Goal: Task Accomplishment & Management: Use online tool/utility

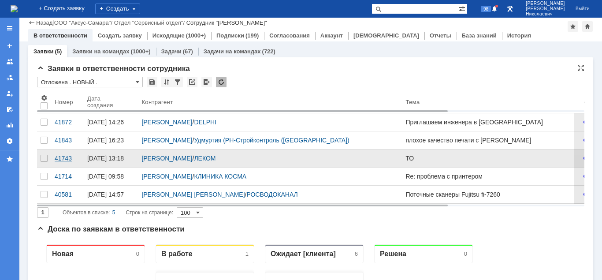
scroll to position [45, 0]
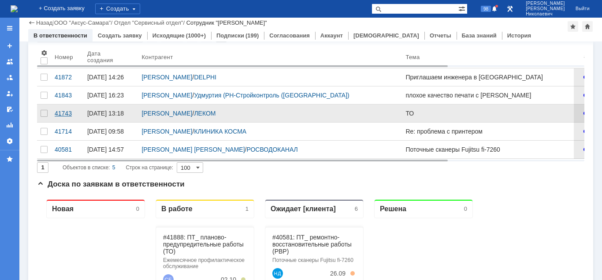
click at [65, 117] on div "41743" at bounding box center [68, 113] width 26 height 7
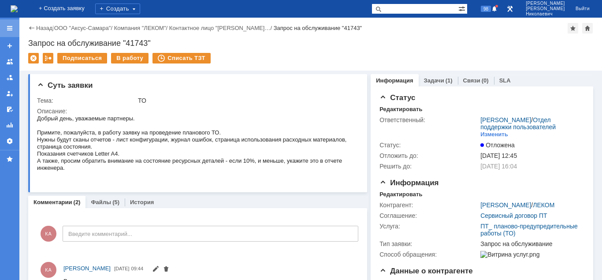
click at [11, 27] on div at bounding box center [9, 28] width 7 height 7
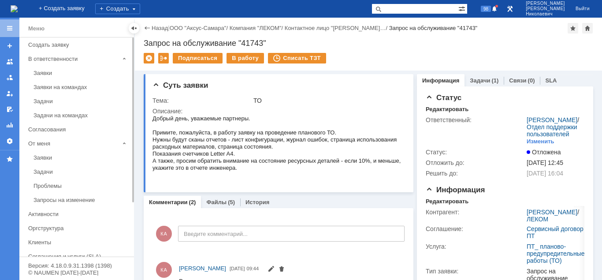
drag, startPoint x: 40, startPoint y: 75, endPoint x: 61, endPoint y: 79, distance: 21.1
click at [41, 75] on div "Заявки" at bounding box center [81, 73] width 95 height 7
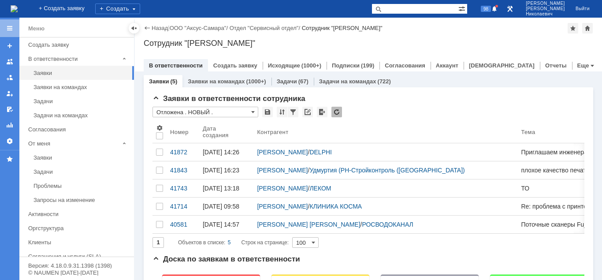
scroll to position [45, 0]
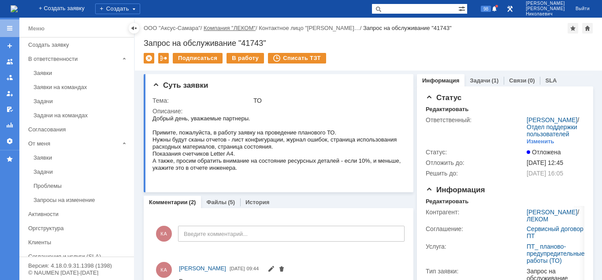
click at [134, 27] on div at bounding box center [134, 28] width 7 height 7
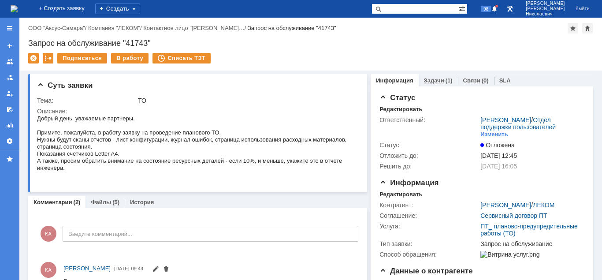
click at [431, 82] on link "Задачи" at bounding box center [434, 80] width 20 height 7
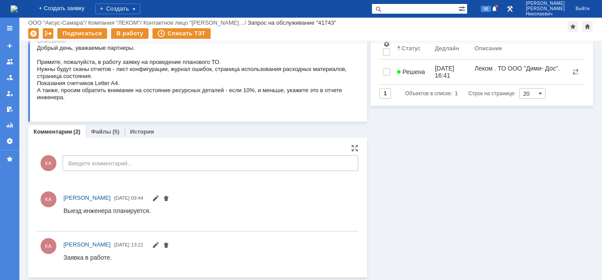
scroll to position [40, 0]
drag, startPoint x: 102, startPoint y: 132, endPoint x: 70, endPoint y: 22, distance: 114.7
click at [102, 132] on link "Файлы" at bounding box center [101, 132] width 20 height 7
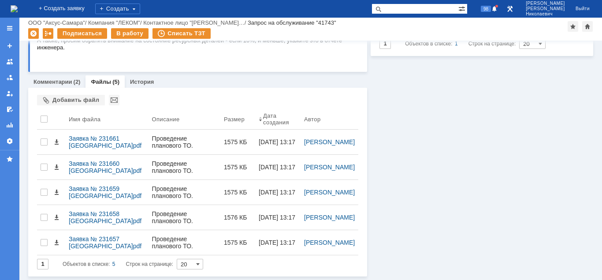
scroll to position [91, 0]
click at [58, 84] on link "Комментарии" at bounding box center [53, 81] width 39 height 7
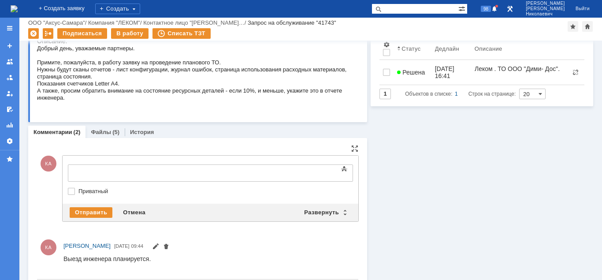
click at [87, 170] on div at bounding box center [139, 171] width 125 height 7
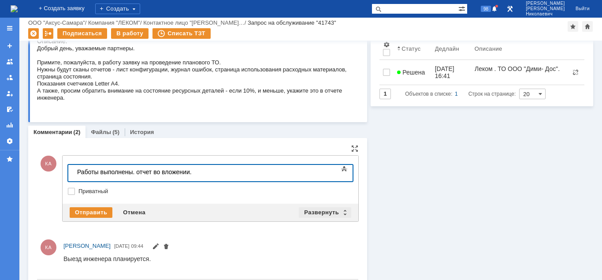
click at [319, 211] on div "Развернуть" at bounding box center [325, 212] width 52 height 11
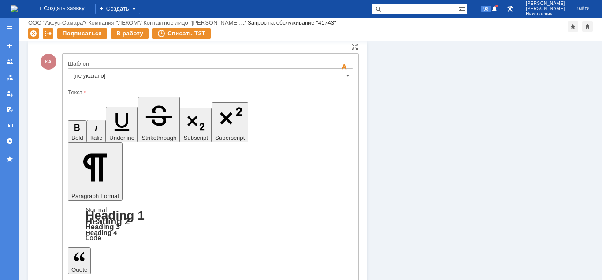
scroll to position [175, 0]
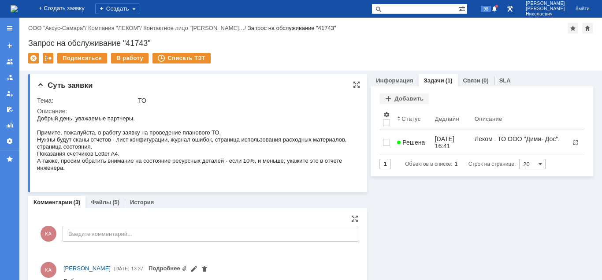
drag, startPoint x: 130, startPoint y: 60, endPoint x: 166, endPoint y: 80, distance: 41.2
click at [131, 60] on div "В работу" at bounding box center [129, 58] width 37 height 11
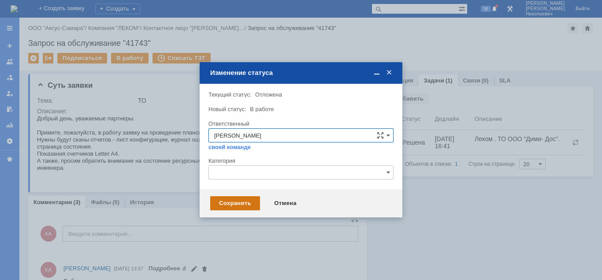
click at [240, 202] on div "Сохранить" at bounding box center [235, 203] width 50 height 14
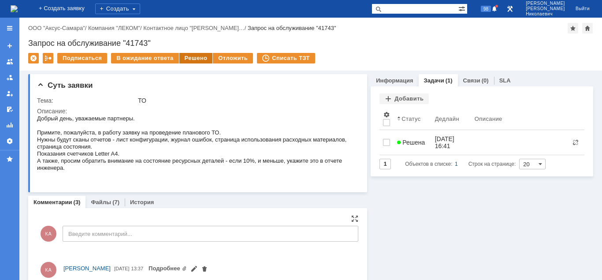
click at [194, 59] on div "Решено" at bounding box center [196, 58] width 34 height 11
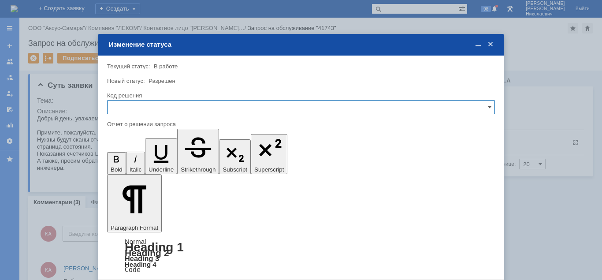
click at [179, 107] on input "text" at bounding box center [301, 107] width 388 height 14
click at [124, 166] on span "Решено" at bounding box center [301, 167] width 377 height 7
type input "Решено"
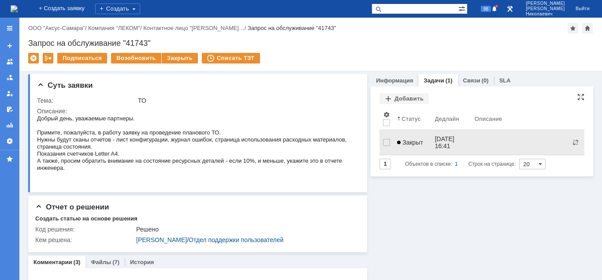
click at [409, 139] on span "Закрыт" at bounding box center [410, 142] width 26 height 7
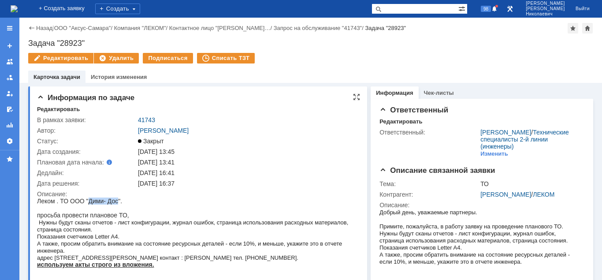
drag, startPoint x: 89, startPoint y: 201, endPoint x: 118, endPoint y: 203, distance: 29.2
click at [118, 203] on div "Леком . ТО ООО "Дими- Дос"." at bounding box center [197, 201] width 320 height 7
copy div "Дими- Дос"
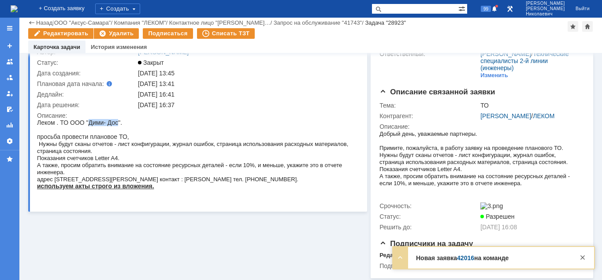
scroll to position [90, 0]
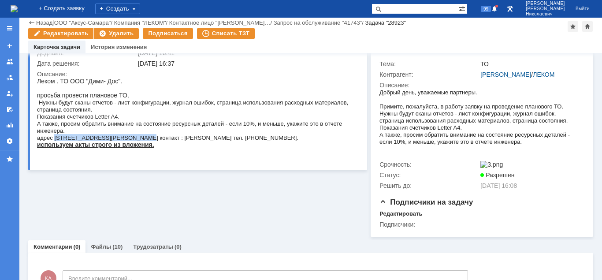
drag, startPoint x: 54, startPoint y: 142, endPoint x: 127, endPoint y: 142, distance: 72.7
click at [127, 141] on span "адрес г. Самара, ул. Буянова ,д. 1. контакт : Кудасов Михаил Михайлович тел. 8 …" at bounding box center [167, 137] width 261 height 7
copy span "г. Самара, ул. Буянова ,д. 1"
drag, startPoint x: 155, startPoint y: 141, endPoint x: 233, endPoint y: 142, distance: 78.0
click at [233, 141] on span "адрес г. Самара, ул. Буянова ,д. 1. контакт : Кудасов Михаил Михайлович тел. 8 …" at bounding box center [167, 137] width 261 height 7
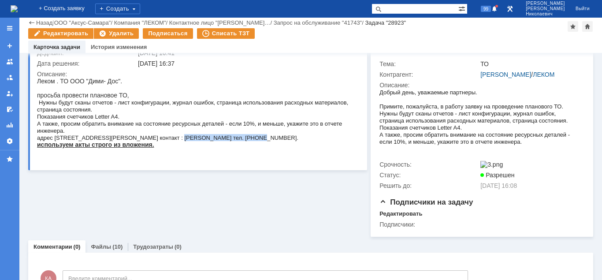
copy span "Кудасов Михаил Михайлович"
drag, startPoint x: 247, startPoint y: 141, endPoint x: 289, endPoint y: 142, distance: 41.9
click at [289, 141] on span "адрес г. Самара, ул. Буянова ,д. 1. контакт : Кудасов Михаил Михайлович тел. 8 …" at bounding box center [167, 137] width 261 height 7
copy span "8 937 988 84 68"
click at [105, 80] on div "Леком . ТО ООО "Дими- Дос"." at bounding box center [197, 81] width 320 height 7
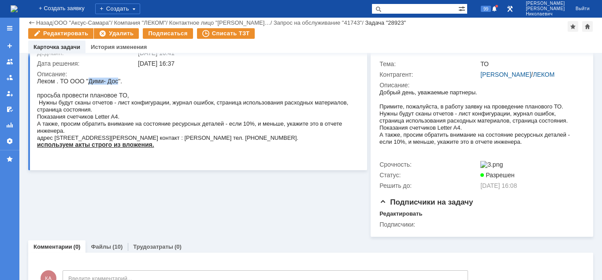
drag, startPoint x: 118, startPoint y: 82, endPoint x: 90, endPoint y: 88, distance: 29.0
click at [90, 84] on div "Леком . ТО ООО "Дими- Дос"." at bounding box center [197, 81] width 320 height 7
copy div "Дими- Дос"
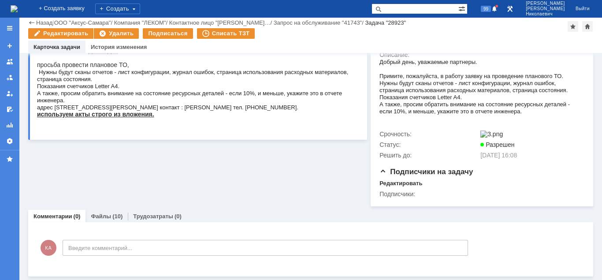
scroll to position [124, 0]
click at [102, 218] on link "Файлы" at bounding box center [101, 216] width 20 height 7
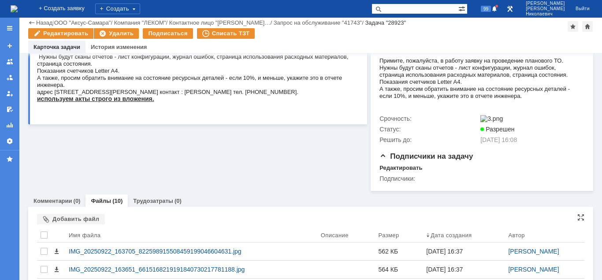
scroll to position [307, 0]
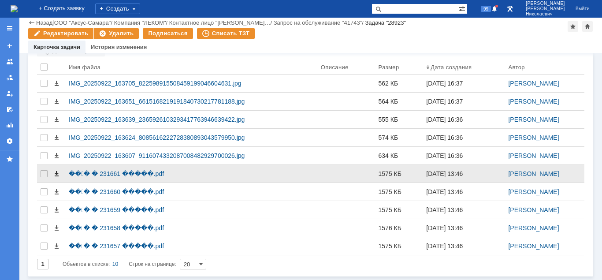
click at [57, 174] on span at bounding box center [56, 173] width 7 height 7
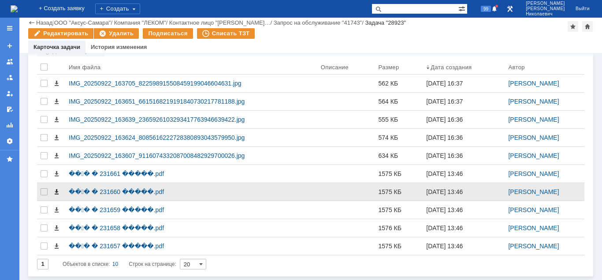
click at [57, 191] on span at bounding box center [56, 191] width 7 height 7
drag, startPoint x: 42, startPoint y: 174, endPoint x: 47, endPoint y: 187, distance: 13.9
click at [43, 174] on div at bounding box center [44, 173] width 7 height 7
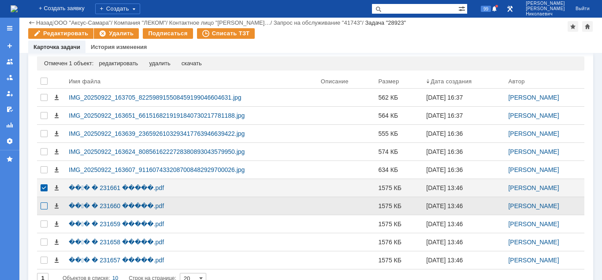
click at [46, 209] on div at bounding box center [44, 205] width 7 height 7
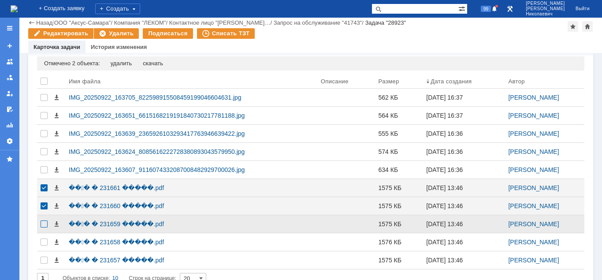
click at [46, 228] on div at bounding box center [44, 223] width 7 height 7
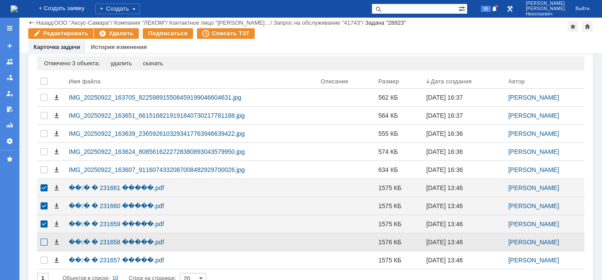
click at [45, 245] on div at bounding box center [44, 242] width 7 height 7
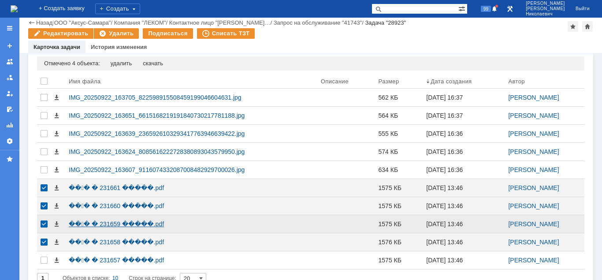
drag, startPoint x: 44, startPoint y: 265, endPoint x: 172, endPoint y: 221, distance: 135.7
click at [48, 264] on div at bounding box center [44, 260] width 7 height 7
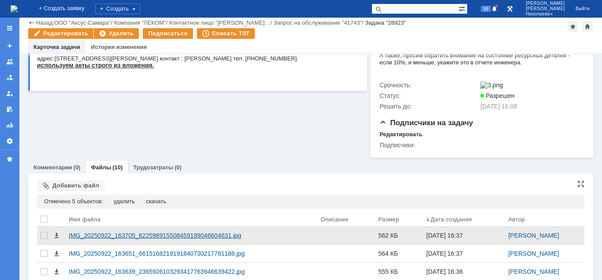
scroll to position [217, 0]
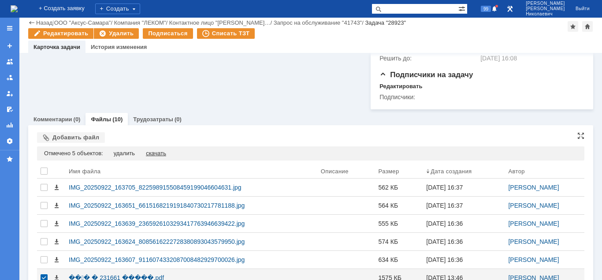
click at [161, 157] on div "скачать" at bounding box center [156, 153] width 20 height 7
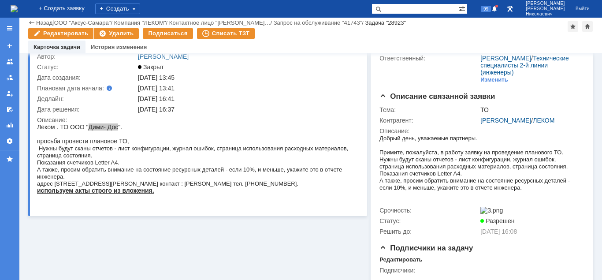
scroll to position [0, 0]
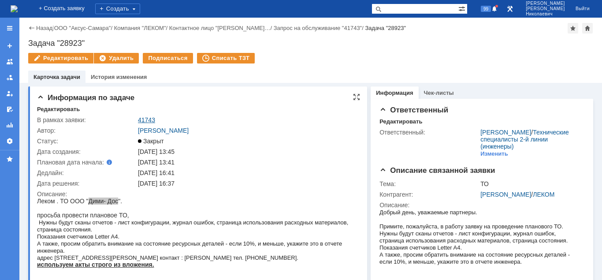
click at [149, 121] on link "41743" at bounding box center [146, 119] width 17 height 7
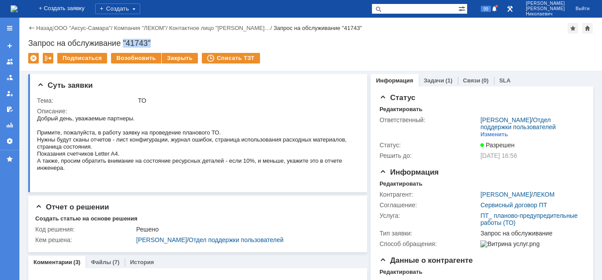
drag, startPoint x: 155, startPoint y: 41, endPoint x: 124, endPoint y: 45, distance: 30.8
click at [124, 45] on div "Запрос на обслуживание "41743"" at bounding box center [310, 43] width 565 height 9
copy div ""41743""
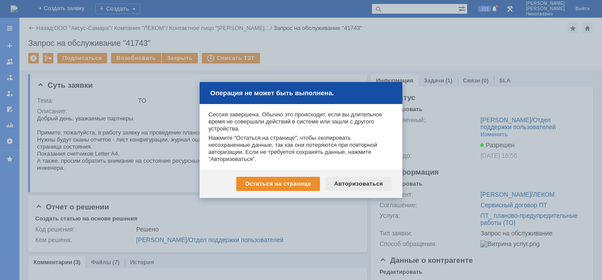
click at [349, 185] on div "Авторизоваться" at bounding box center [358, 184] width 67 height 14
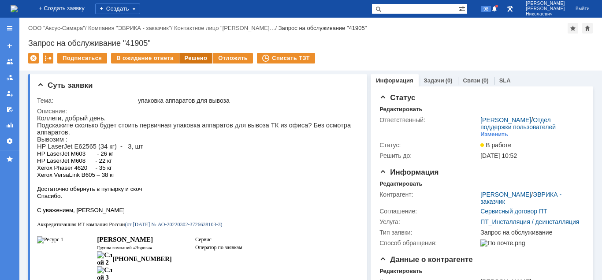
click at [185, 58] on div "Решено" at bounding box center [196, 58] width 34 height 11
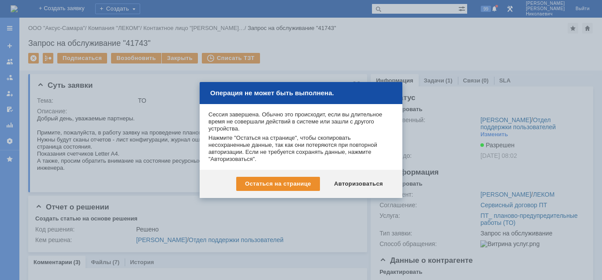
click at [367, 183] on div "Авторизоваться" at bounding box center [358, 184] width 67 height 14
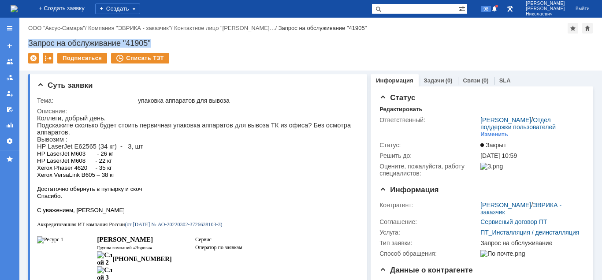
drag, startPoint x: 28, startPoint y: 41, endPoint x: 154, endPoint y: 40, distance: 125.7
click at [154, 40] on div "Запрос на обслуживание "41905"" at bounding box center [310, 43] width 565 height 9
copy div "Запрос на обслуживание "41905""
click at [98, 44] on div "Запрос на обслуживание "41905"" at bounding box center [310, 43] width 565 height 9
drag, startPoint x: 30, startPoint y: 41, endPoint x: 165, endPoint y: 42, distance: 135.4
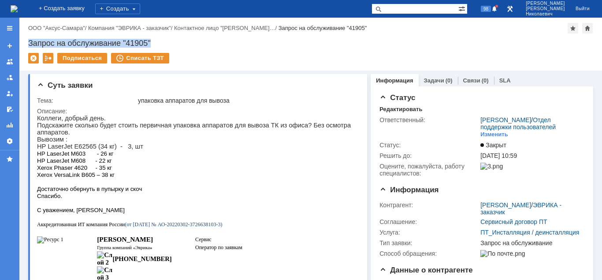
click at [165, 42] on div "Запрос на обслуживание "41905"" at bounding box center [310, 43] width 565 height 9
copy div "Запрос на обслуживание "41905""
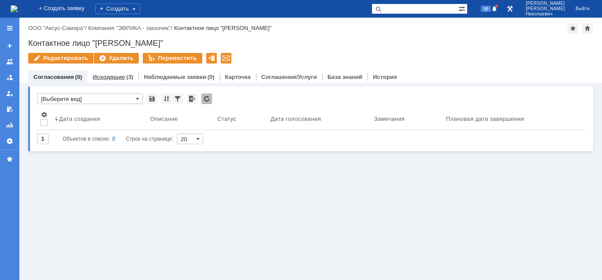
click at [108, 77] on link "Исходящие" at bounding box center [109, 77] width 32 height 7
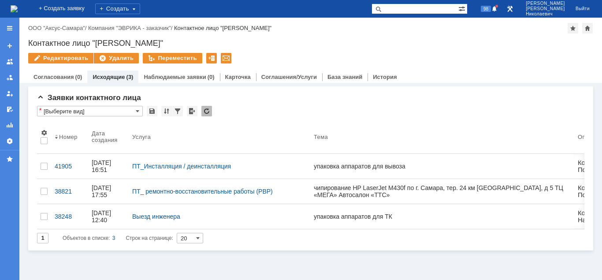
click at [405, 7] on input "text" at bounding box center [415, 9] width 87 height 11
paste input "41905"
type input "41905"
click at [382, 9] on span at bounding box center [377, 9] width 11 height 11
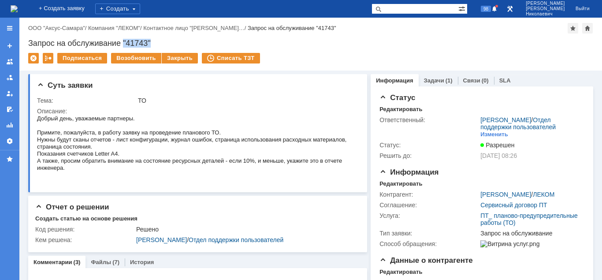
drag, startPoint x: 124, startPoint y: 41, endPoint x: 154, endPoint y: 42, distance: 30.0
click at [154, 42] on div "Запрос на обслуживание "41743"" at bounding box center [310, 43] width 565 height 9
copy div ""41743""
click at [498, 10] on span at bounding box center [495, 9] width 6 height 7
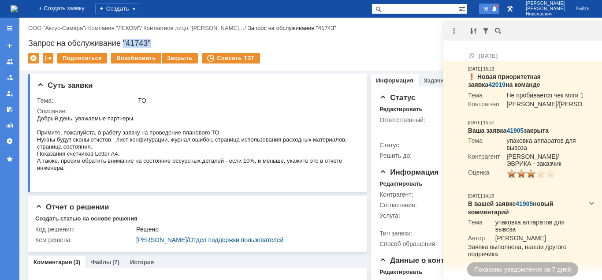
click at [498, 10] on span at bounding box center [495, 9] width 6 height 7
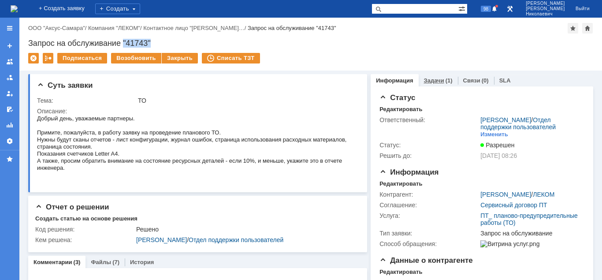
click at [436, 82] on link "Задачи" at bounding box center [434, 80] width 20 height 7
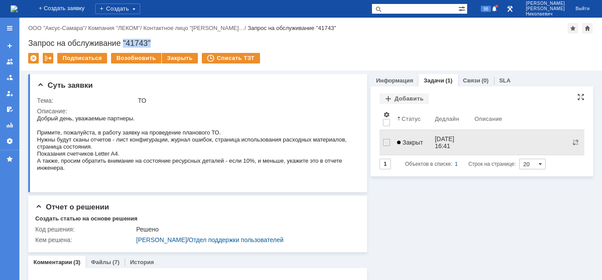
click at [419, 143] on link "Закрыт" at bounding box center [412, 143] width 37 height 18
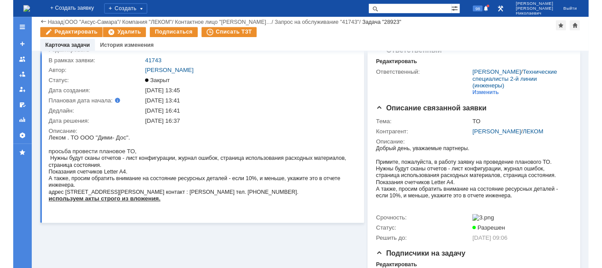
scroll to position [45, 0]
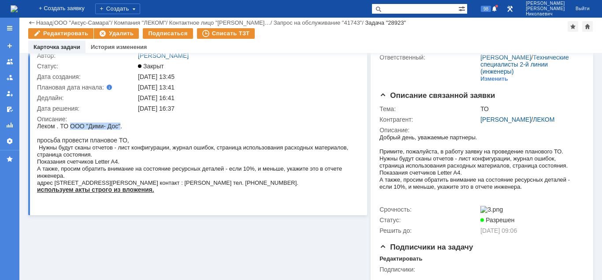
drag, startPoint x: 71, startPoint y: 127, endPoint x: 121, endPoint y: 130, distance: 50.8
click at [121, 130] on div "Леком . ТО ООО "Дими- Дос"." at bounding box center [197, 126] width 320 height 7
copy div "ООО "Дими- Дос""
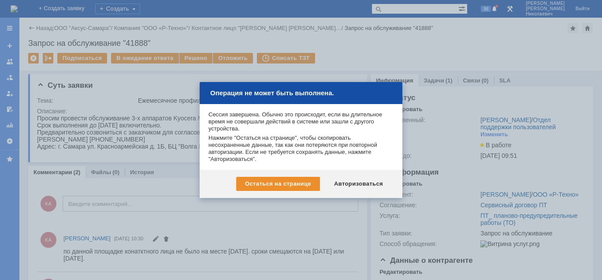
click at [362, 184] on div "Авторизоваться" at bounding box center [358, 184] width 67 height 14
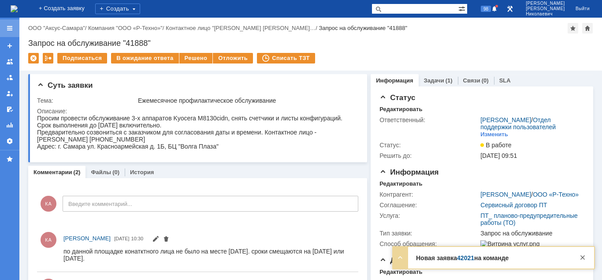
click at [13, 27] on div at bounding box center [9, 28] width 19 height 18
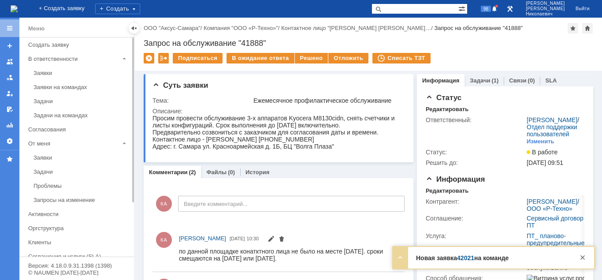
drag, startPoint x: 34, startPoint y: 71, endPoint x: 40, endPoint y: 72, distance: 5.4
click at [34, 72] on div "Заявки" at bounding box center [81, 73] width 95 height 7
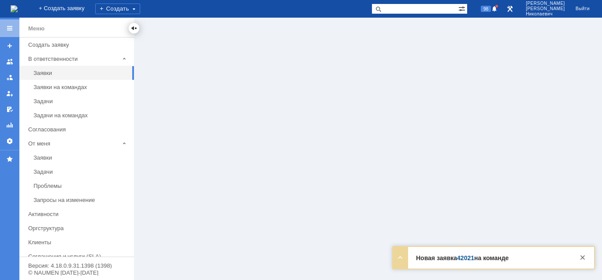
click at [131, 27] on div at bounding box center [134, 28] width 7 height 7
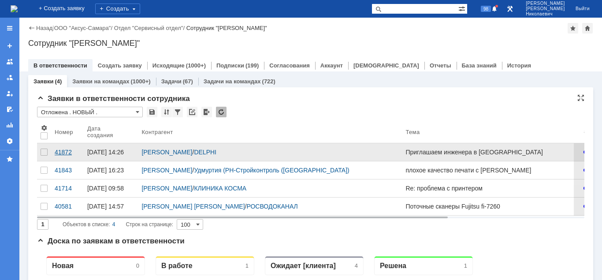
click at [63, 154] on div "41872" at bounding box center [68, 152] width 26 height 7
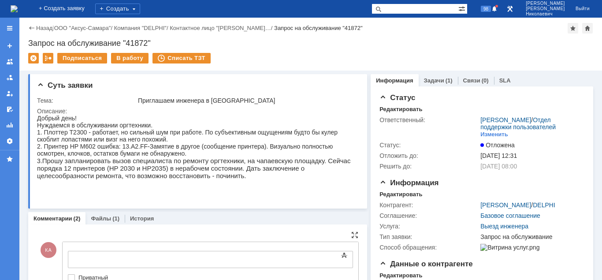
drag, startPoint x: 171, startPoint y: 502, endPoint x: 102, endPoint y: 252, distance: 259.6
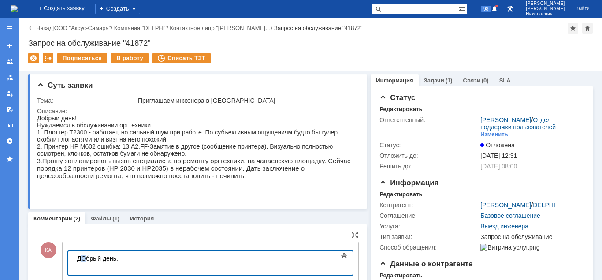
click at [82, 259] on body "ДОбрый день." at bounding box center [140, 261] width 132 height 21
click at [132, 263] on div at bounding box center [139, 265] width 125 height 7
click at [154, 257] on body "Добрый день." at bounding box center [140, 261] width 132 height 21
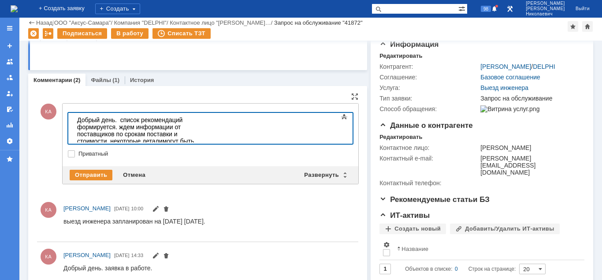
scroll to position [135, 0]
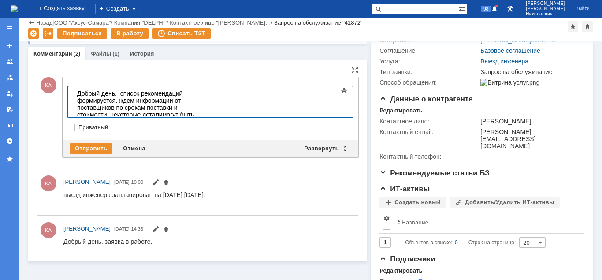
click at [206, 102] on body "Добрый день. список рекомендаций формируется. ждем информации от поставщиков по…" at bounding box center [140, 110] width 132 height 49
click at [206, 101] on body "Добрый день. список рекомендаций формируется. ждем информации от поставщиков по…" at bounding box center [140, 110] width 132 height 49
click at [336, 104] on div at bounding box center [210, 102] width 285 height 32
click at [206, 104] on body "Добрый день. список рекомендаций формируется. ждем информации от поставщиков по…" at bounding box center [140, 110] width 132 height 49
click at [85, 125] on div at bounding box center [139, 128] width 125 height 7
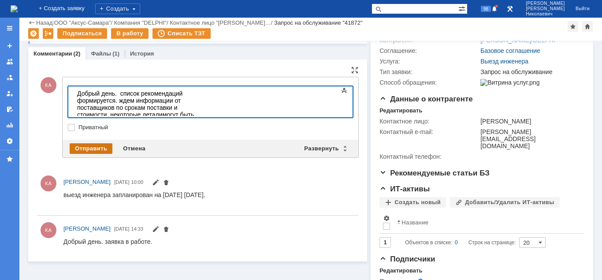
click at [99, 145] on div "Отправить" at bounding box center [91, 148] width 43 height 11
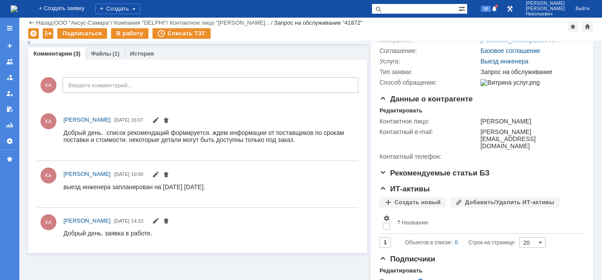
scroll to position [0, 0]
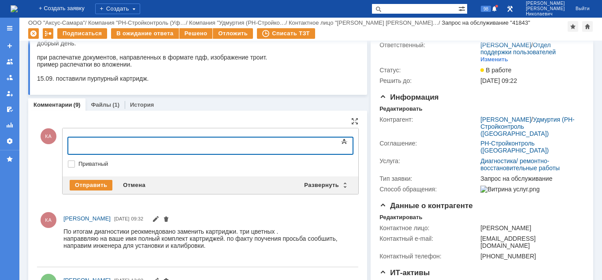
click at [91, 146] on div at bounding box center [139, 144] width 125 height 7
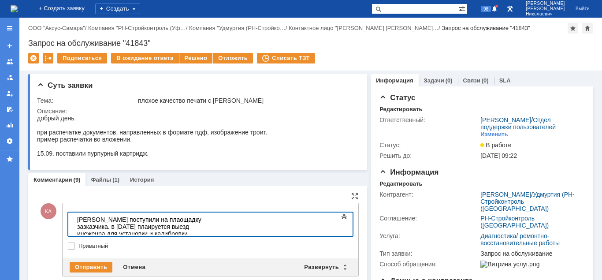
scroll to position [90, 0]
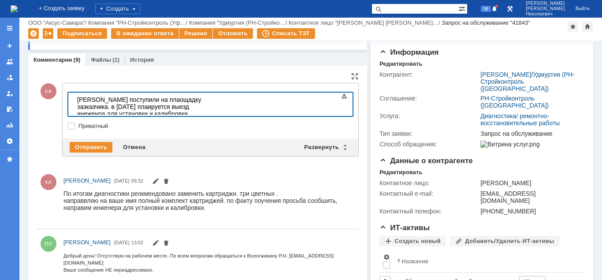
drag, startPoint x: 91, startPoint y: 106, endPoint x: 92, endPoint y: 112, distance: 5.9
click at [91, 106] on div "[PERSON_NAME] поступили на плаощадку зазказчика. в [DATE] плаируется выезд инеж…" at bounding box center [139, 106] width 125 height 21
click at [95, 109] on div "[PERSON_NAME] поступили на плаощадку зазказчика. в [DATE] плаируется выезд инже…" at bounding box center [139, 106] width 125 height 21
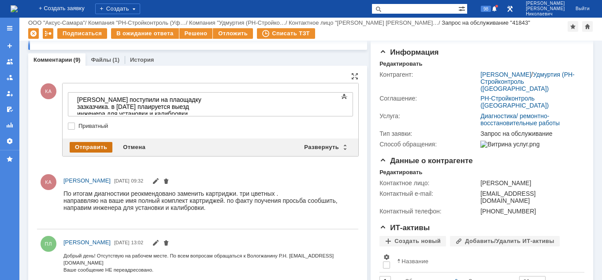
click at [94, 148] on div "Отправить" at bounding box center [91, 147] width 43 height 11
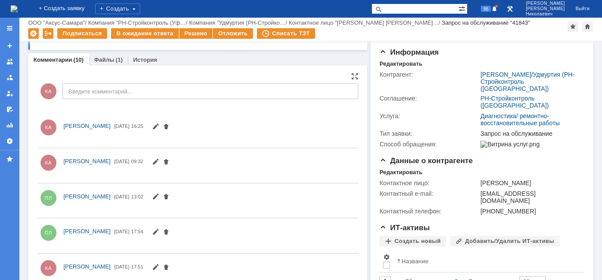
scroll to position [0, 0]
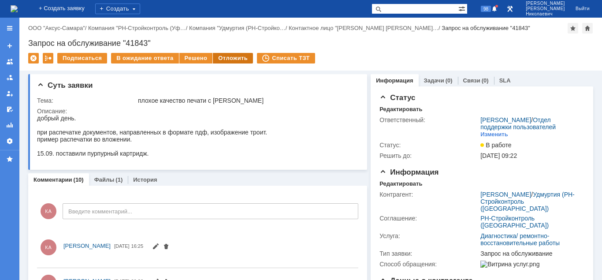
click at [234, 58] on div "Отложить" at bounding box center [233, 58] width 40 height 11
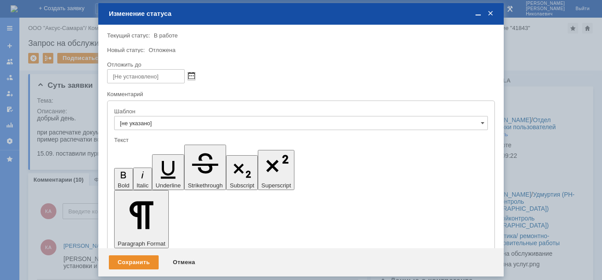
click at [192, 76] on span at bounding box center [191, 76] width 7 height 7
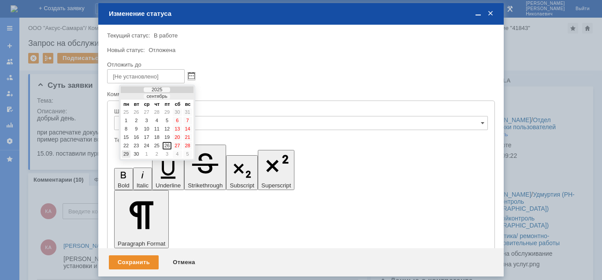
click at [128, 153] on div "29" at bounding box center [126, 153] width 9 height 7
type input "29.09.2025 16:25"
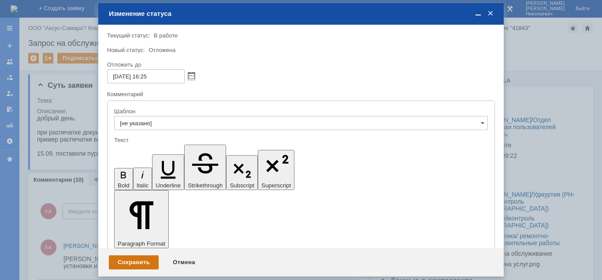
click at [146, 263] on div "Сохранить" at bounding box center [134, 262] width 50 height 14
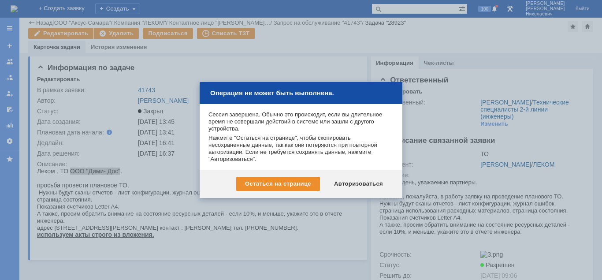
scroll to position [45, 0]
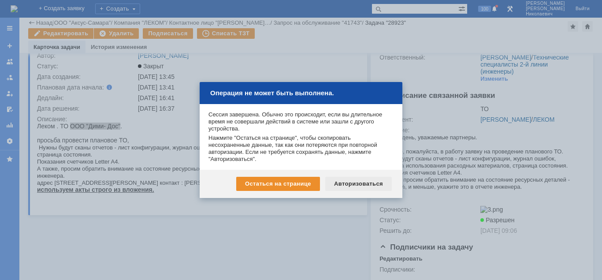
click at [366, 184] on div "Авторизоваться" at bounding box center [358, 184] width 67 height 14
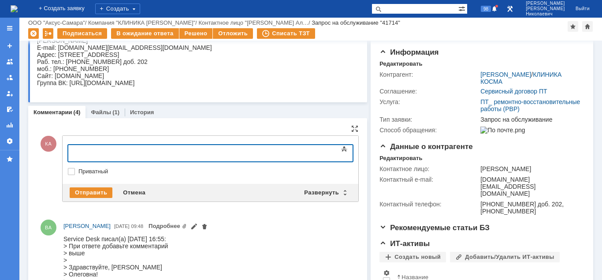
click at [100, 157] on body at bounding box center [140, 152] width 132 height 15
click at [202, 154] on div "произведена замена фотобарабана. печать восстановдена." at bounding box center [139, 156] width 125 height 14
click at [94, 194] on div "Отправить" at bounding box center [91, 192] width 43 height 11
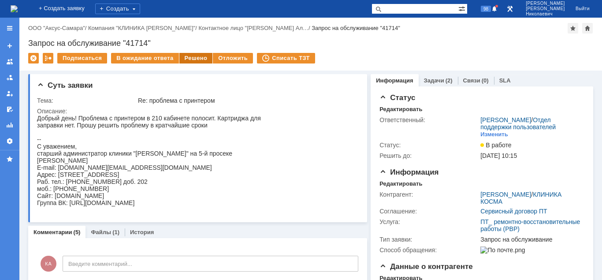
click at [194, 60] on div "Решено" at bounding box center [196, 58] width 34 height 11
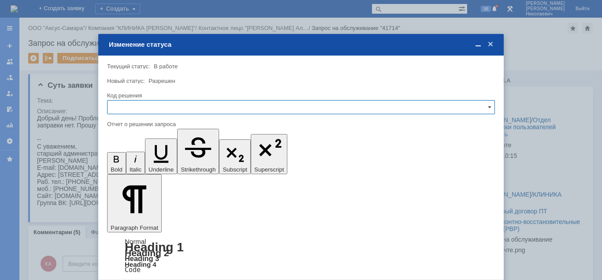
click at [164, 104] on input "text" at bounding box center [301, 107] width 388 height 14
drag, startPoint x: 137, startPoint y: 167, endPoint x: 32, endPoint y: 64, distance: 146.5
click at [137, 167] on span "Решено" at bounding box center [301, 167] width 377 height 7
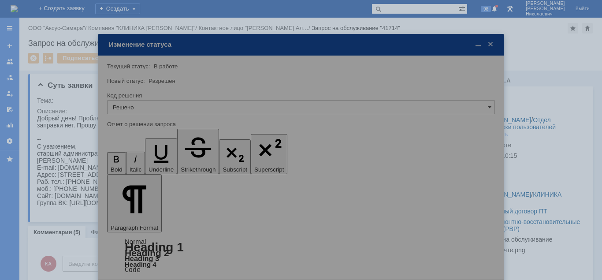
type input "Решено"
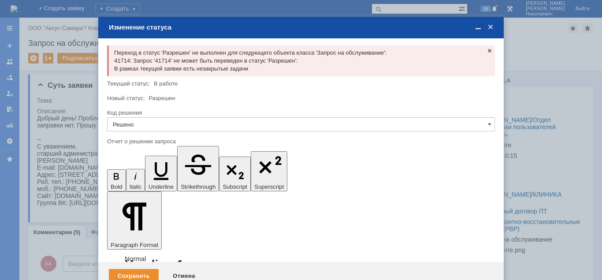
drag, startPoint x: 181, startPoint y: 249, endPoint x: 227, endPoint y: 236, distance: 47.7
click at [184, 269] on div "Отмена" at bounding box center [184, 276] width 40 height 14
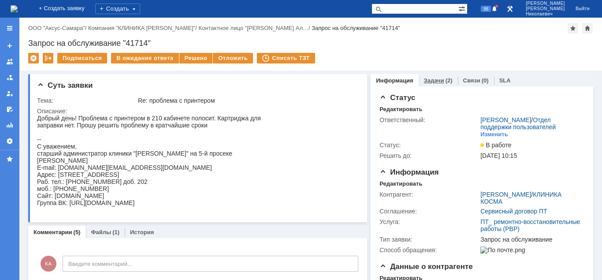
click at [446, 77] on div "(2)" at bounding box center [449, 80] width 7 height 7
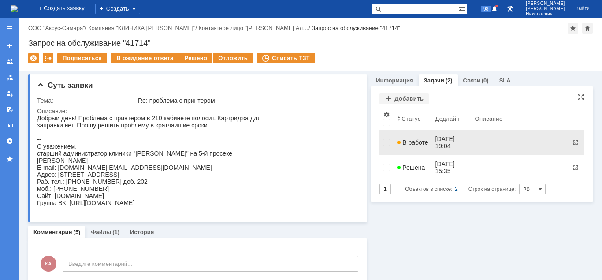
click at [412, 140] on span "В работе" at bounding box center [412, 142] width 31 height 7
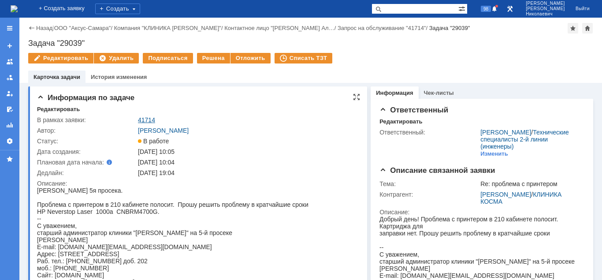
click at [150, 119] on link "41714" at bounding box center [146, 119] width 17 height 7
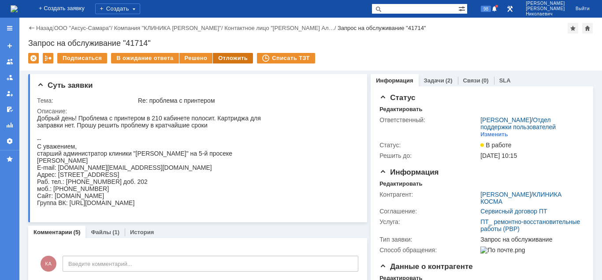
click at [241, 58] on div "Отложить" at bounding box center [233, 58] width 40 height 11
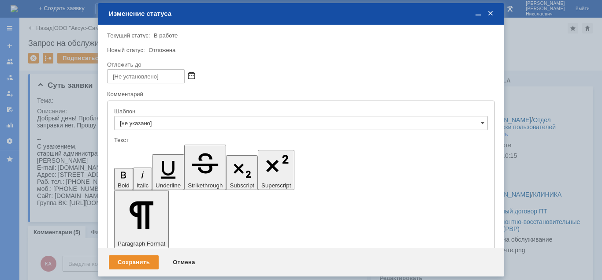
click at [191, 74] on span at bounding box center [191, 76] width 7 height 7
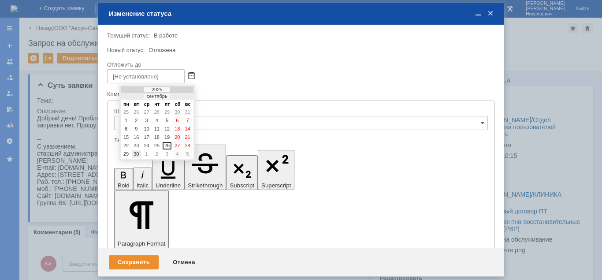
click at [135, 154] on div "30" at bounding box center [136, 153] width 9 height 7
type input "30.09.2025 16:56"
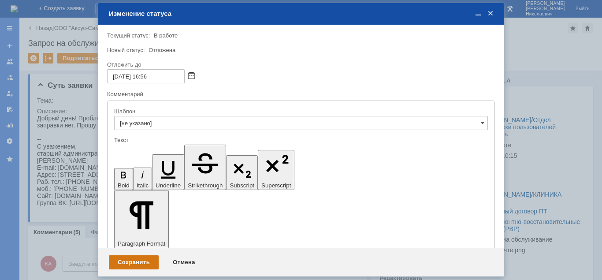
click at [153, 256] on div "Сохранить" at bounding box center [134, 262] width 50 height 14
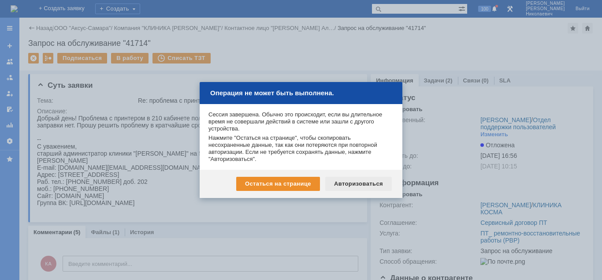
click at [351, 186] on div "Авторизоваться" at bounding box center [358, 184] width 67 height 14
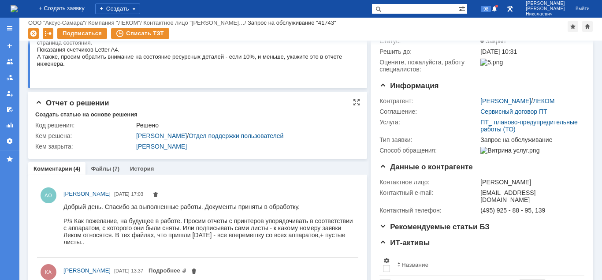
scroll to position [120, 0]
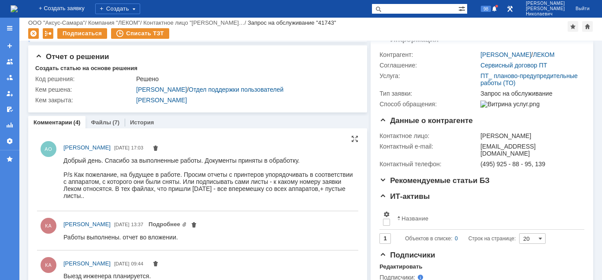
drag, startPoint x: 127, startPoint y: 316, endPoint x: 68, endPoint y: 172, distance: 155.1
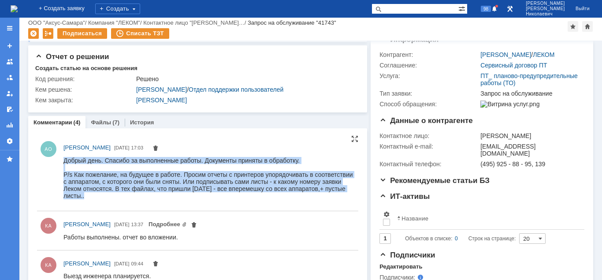
drag, startPoint x: 127, startPoint y: 314, endPoint x: 92, endPoint y: 201, distance: 118.0
click at [92, 199] on body "Добрый день. Спасибо за выполненные работы. Документы приняты в обработку. P/s …" at bounding box center [208, 178] width 291 height 42
copy body "Добрый день. Спасибо за выполненные работы. Документы приняты в обработку. P/s …"
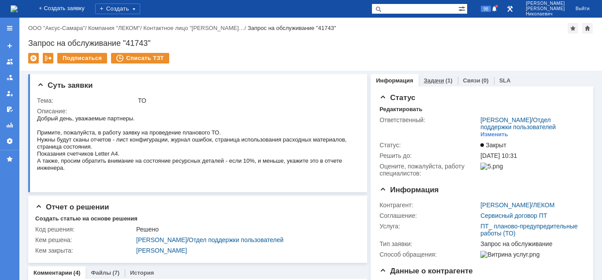
click at [435, 82] on link "Задачи" at bounding box center [434, 80] width 20 height 7
